Goal: Obtain resource: Download file/media

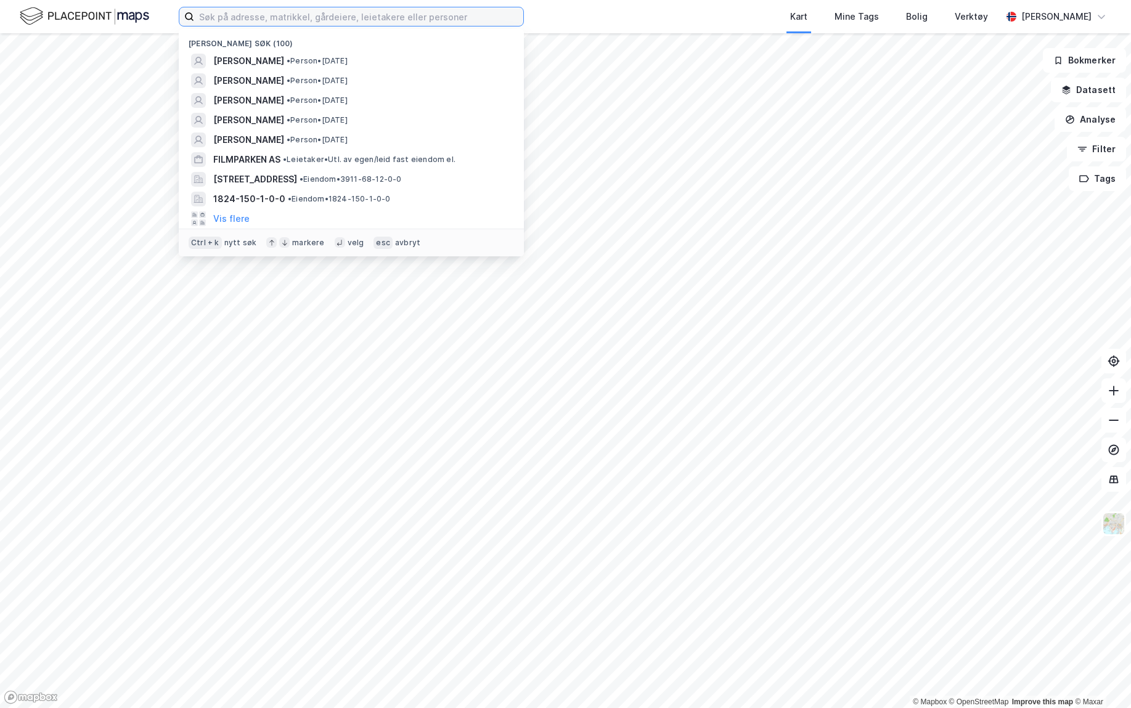
click at [305, 17] on input at bounding box center [358, 16] width 329 height 18
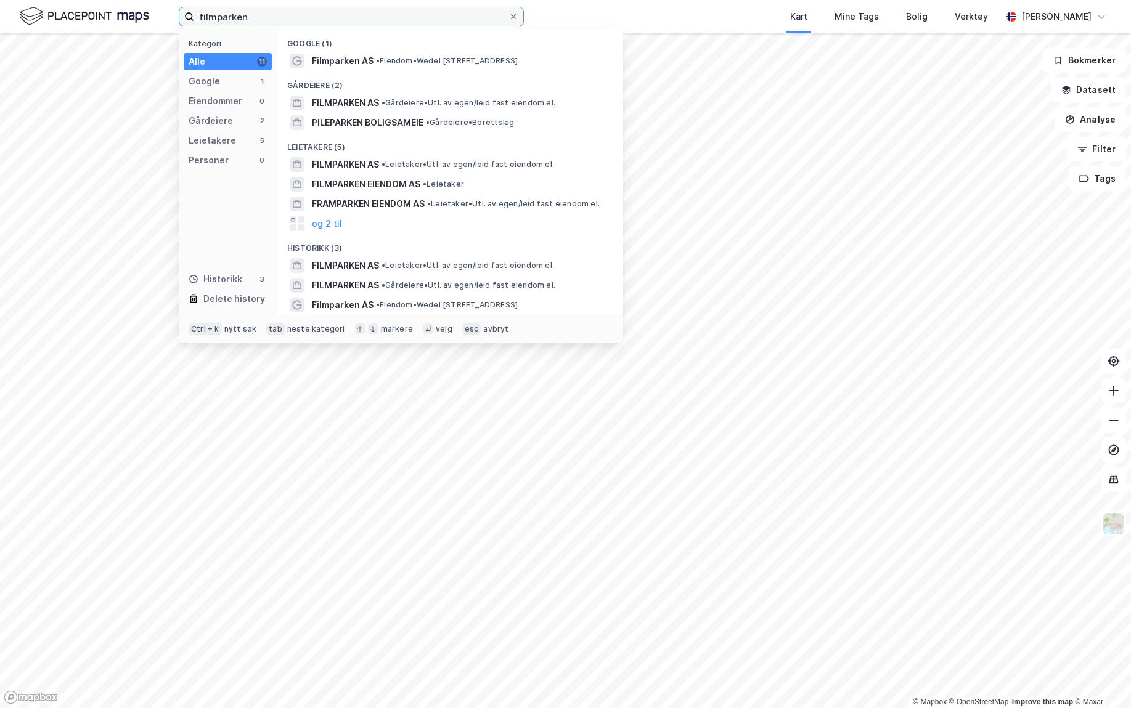
type input "filmparken"
click at [385, 166] on span "•" at bounding box center [384, 164] width 4 height 9
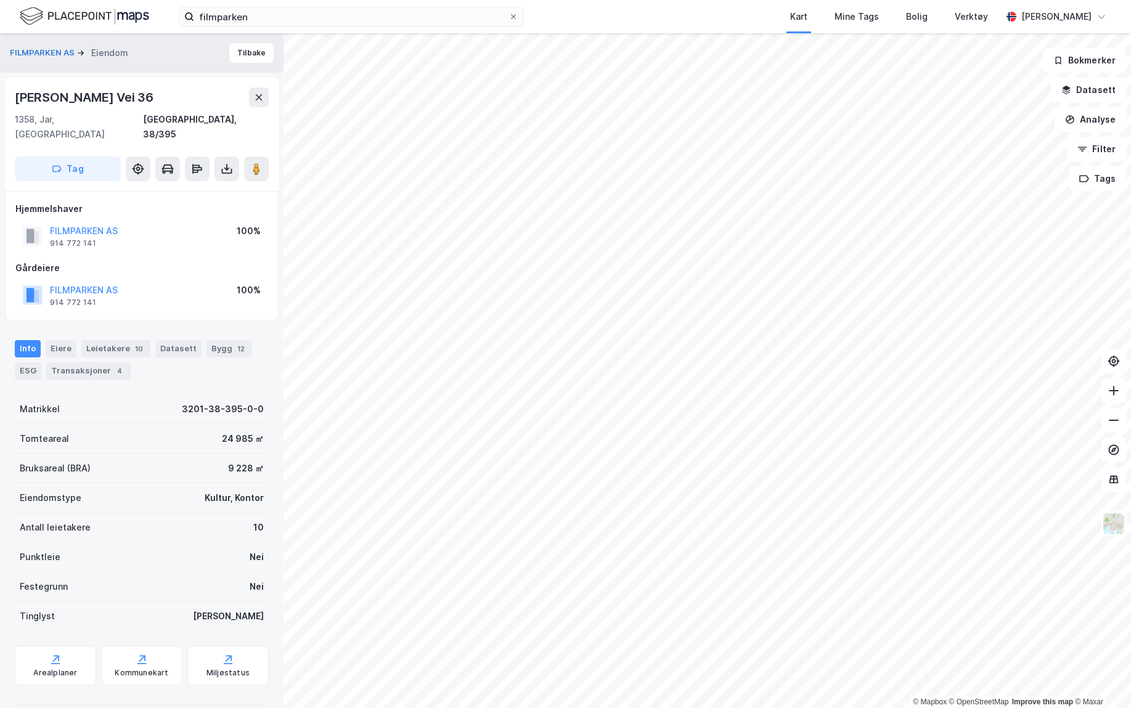
click at [57, 340] on div "Eiere" at bounding box center [61, 348] width 31 height 17
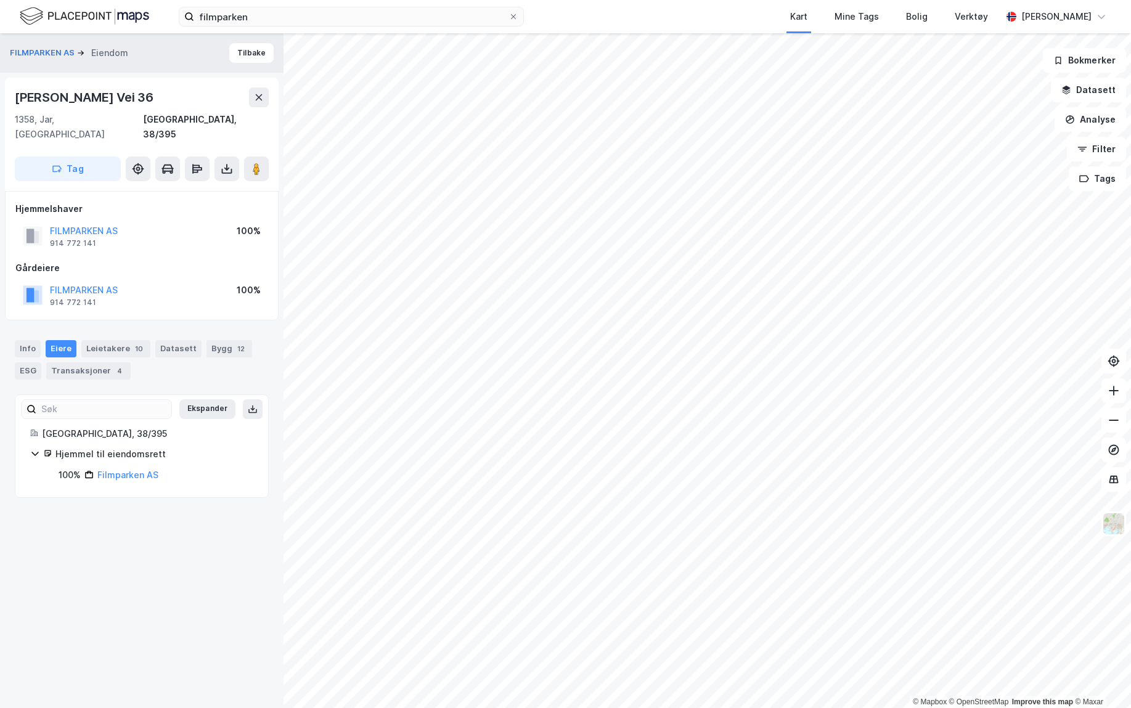
click at [131, 470] on link "Filmparken AS" at bounding box center [127, 475] width 61 height 10
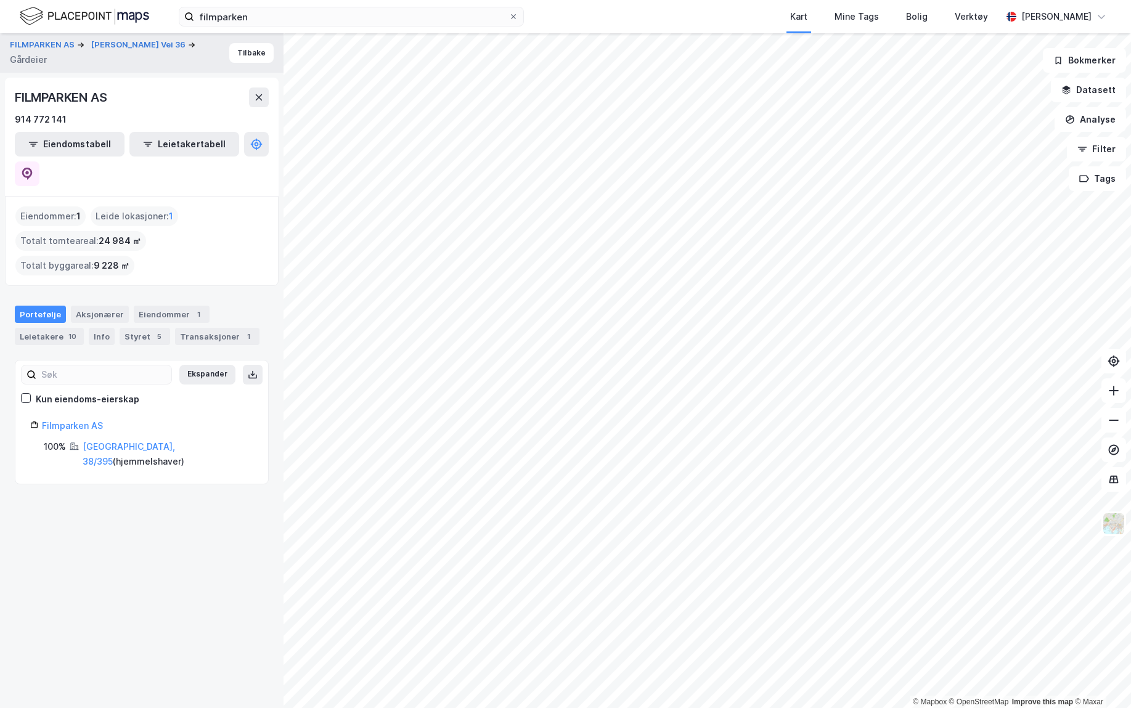
click at [86, 441] on link "[GEOGRAPHIC_DATA], 38/395" at bounding box center [129, 453] width 92 height 25
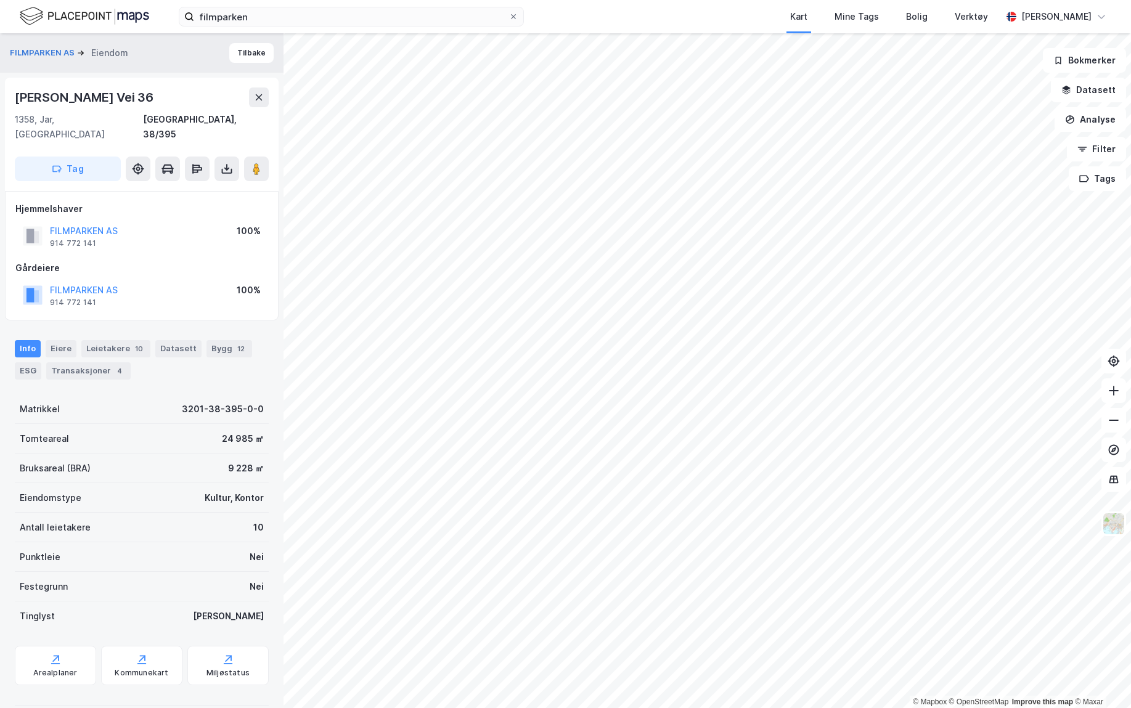
drag, startPoint x: 228, startPoint y: 151, endPoint x: 228, endPoint y: 162, distance: 11.1
click at [228, 163] on icon at bounding box center [227, 169] width 12 height 12
click at [211, 184] on div "Last ned grunnbok" at bounding box center [173, 194] width 131 height 20
